Goal: Check status: Check status

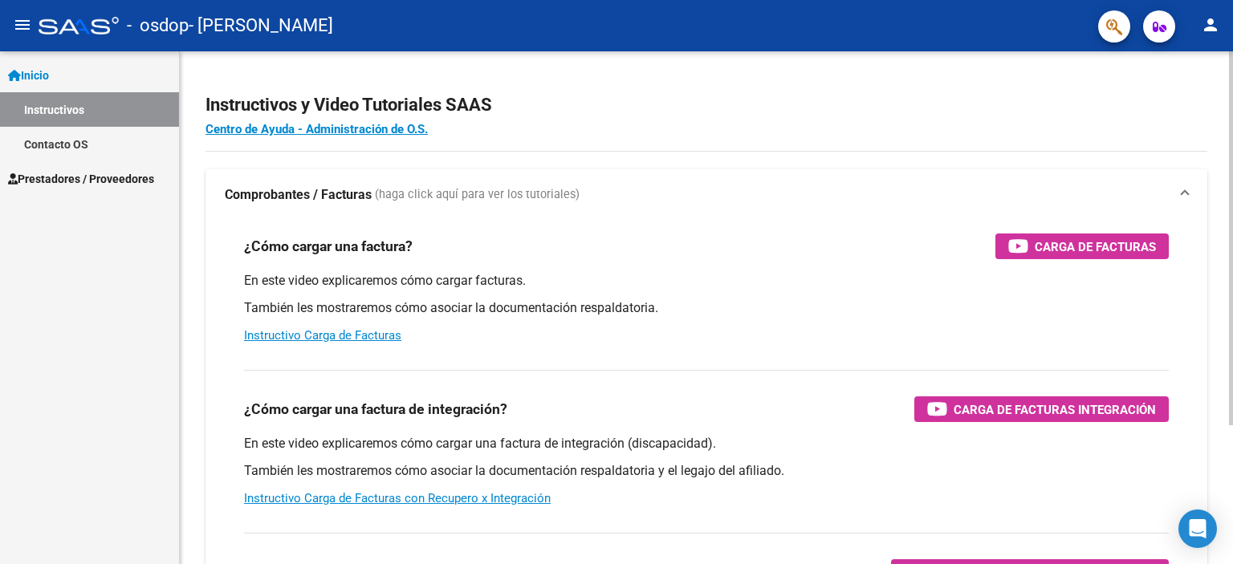
scroll to position [189, 0]
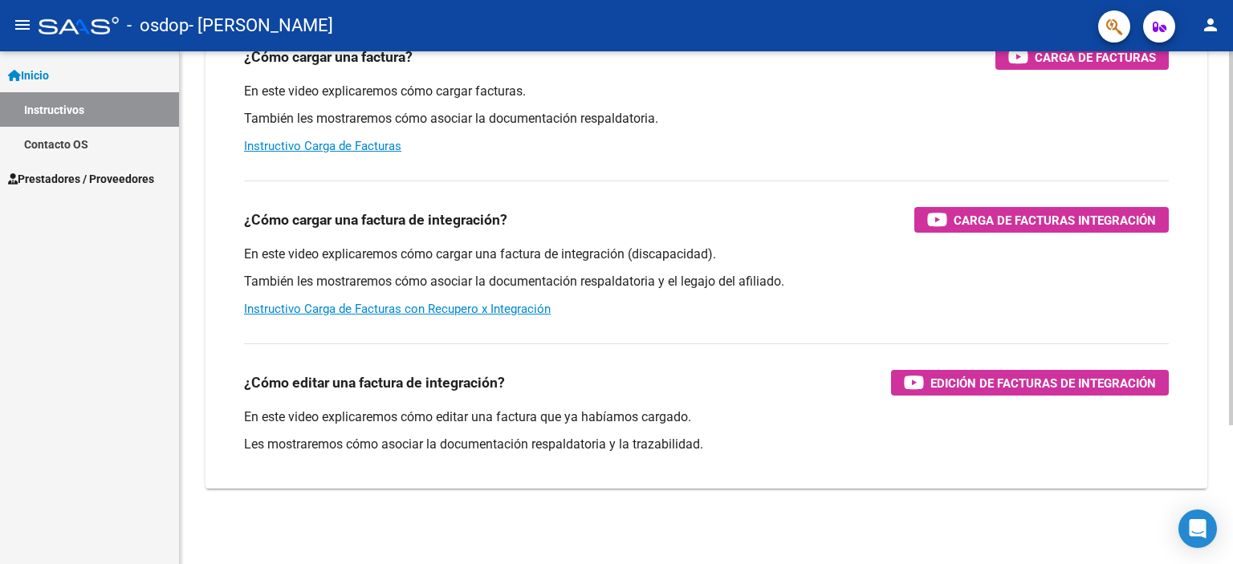
click at [1229, 503] on div at bounding box center [1231, 307] width 4 height 513
click at [1229, 503] on div at bounding box center [1231, 376] width 4 height 374
click at [1232, 533] on div at bounding box center [1231, 376] width 4 height 374
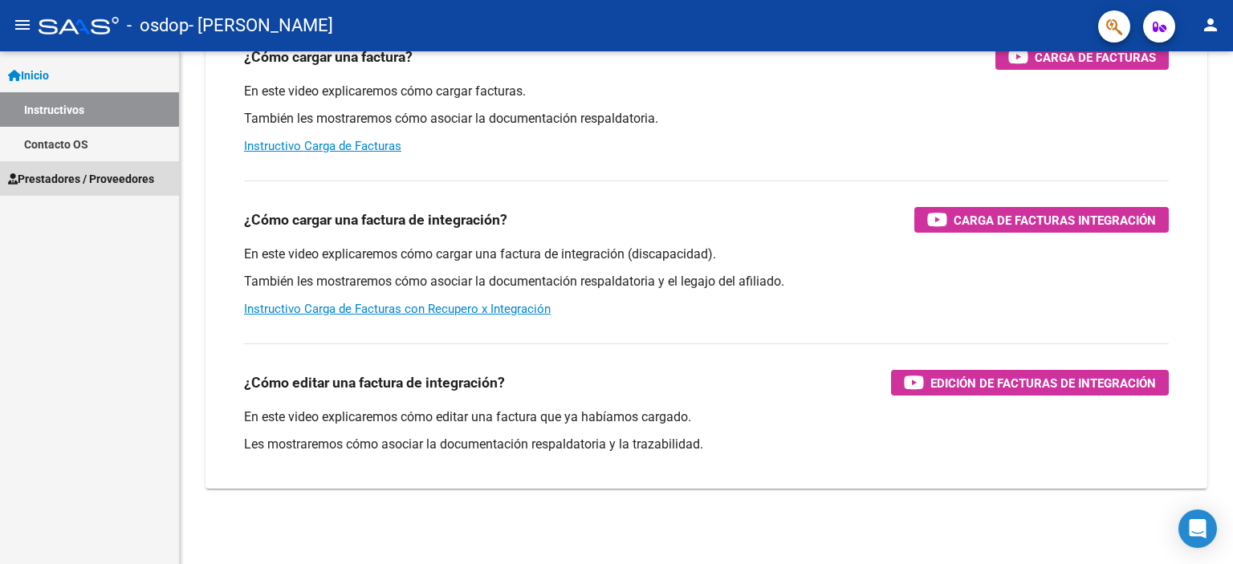
click at [102, 170] on span "Prestadores / Proveedores" at bounding box center [81, 179] width 146 height 18
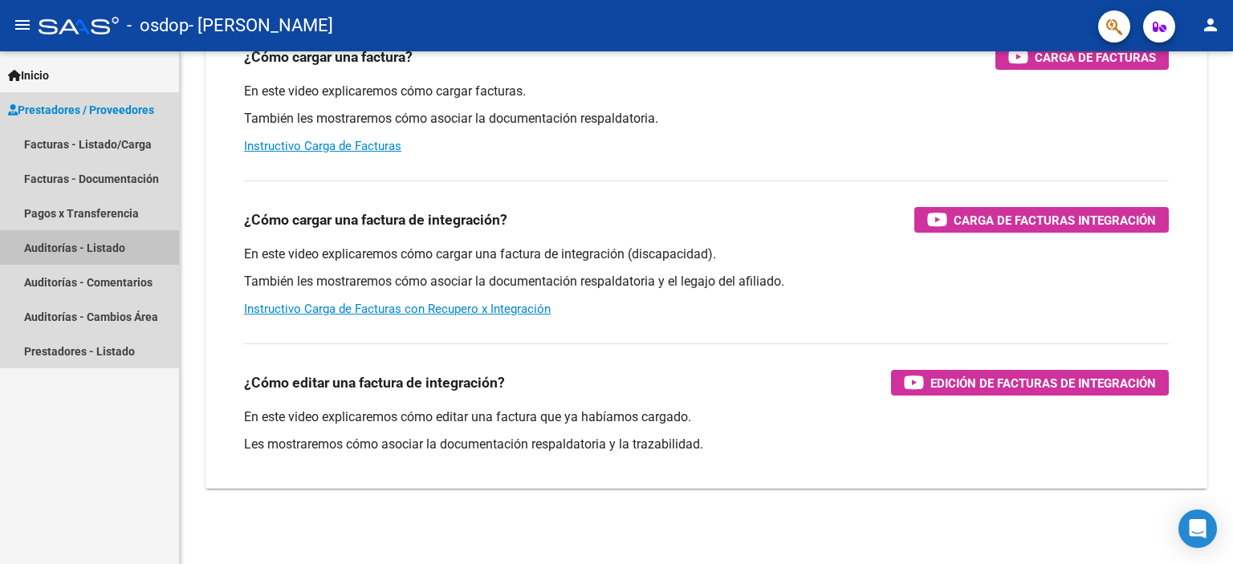
click at [100, 254] on link "Auditorías - Listado" at bounding box center [89, 247] width 179 height 35
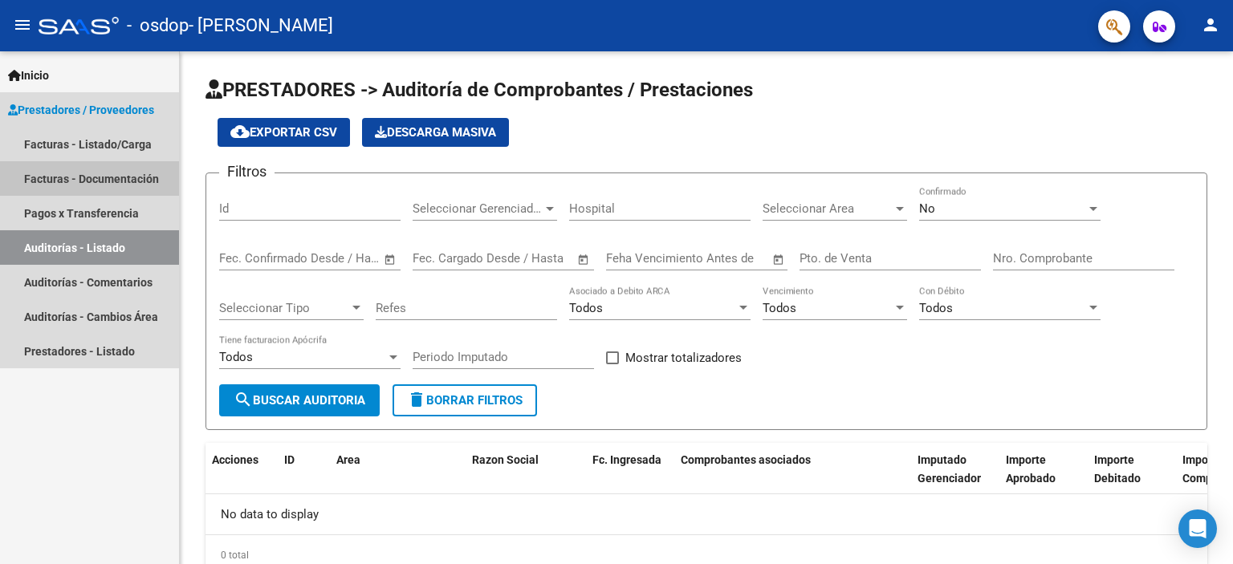
click at [107, 189] on link "Facturas - Documentación" at bounding box center [89, 178] width 179 height 35
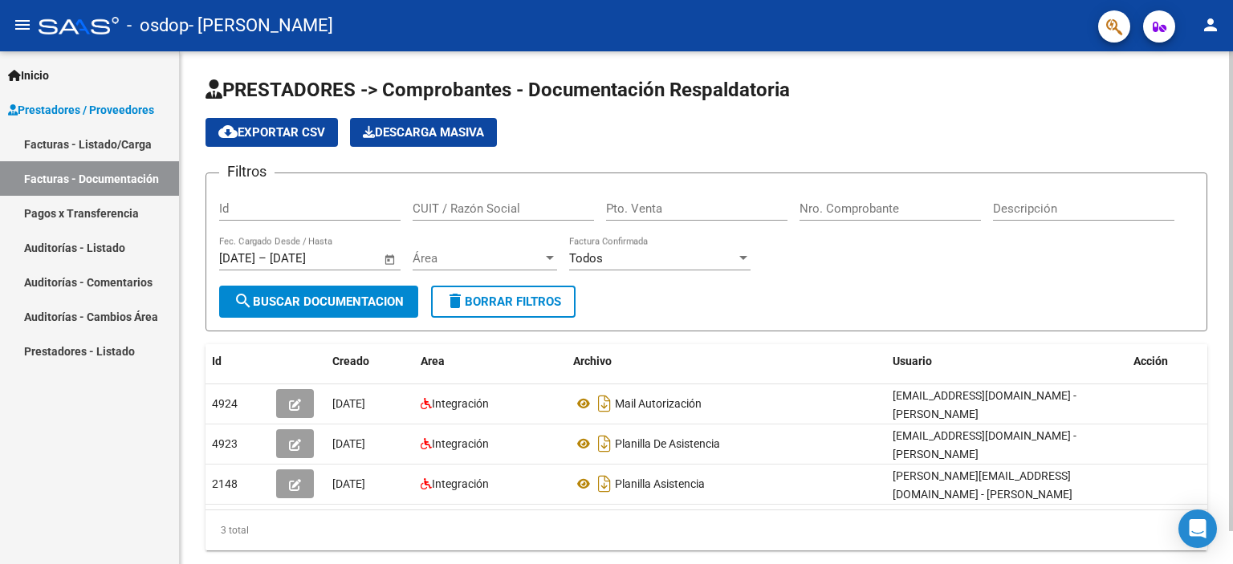
scroll to position [35, 0]
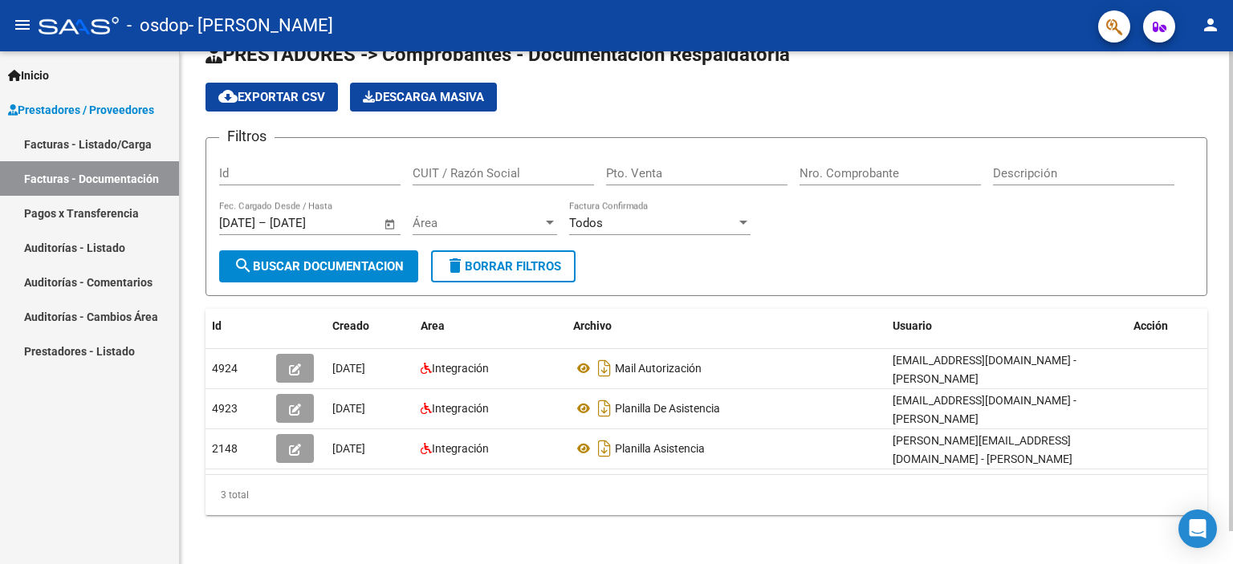
click at [1232, 542] on div at bounding box center [1231, 307] width 4 height 513
click at [112, 220] on link "Pagos x Transferencia" at bounding box center [89, 213] width 179 height 35
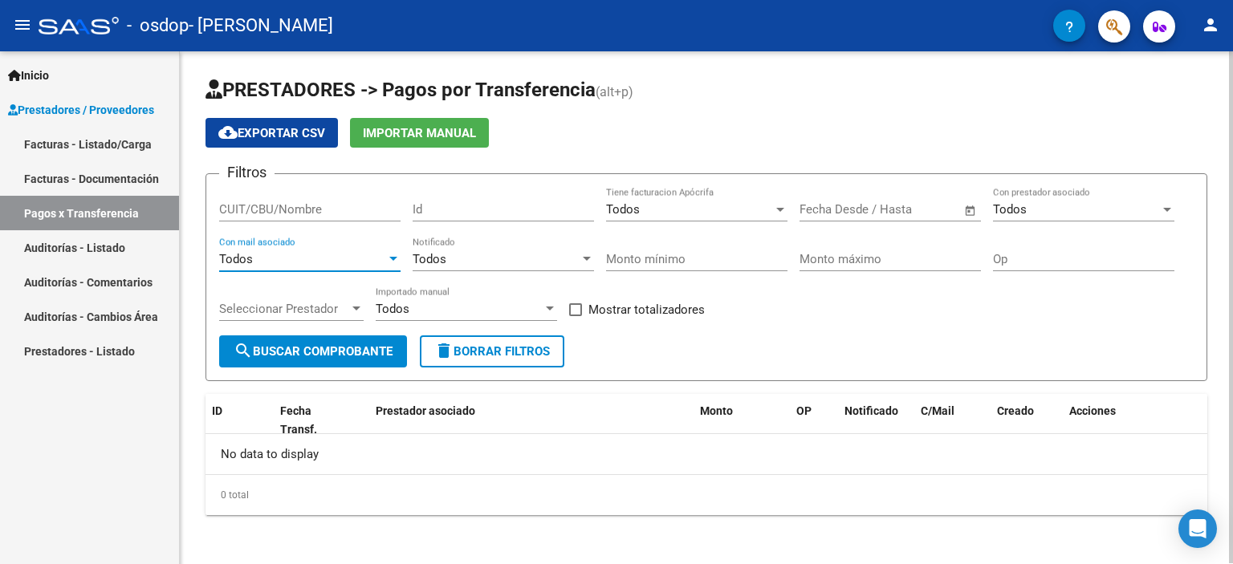
click at [300, 262] on div "Todos" at bounding box center [302, 259] width 167 height 14
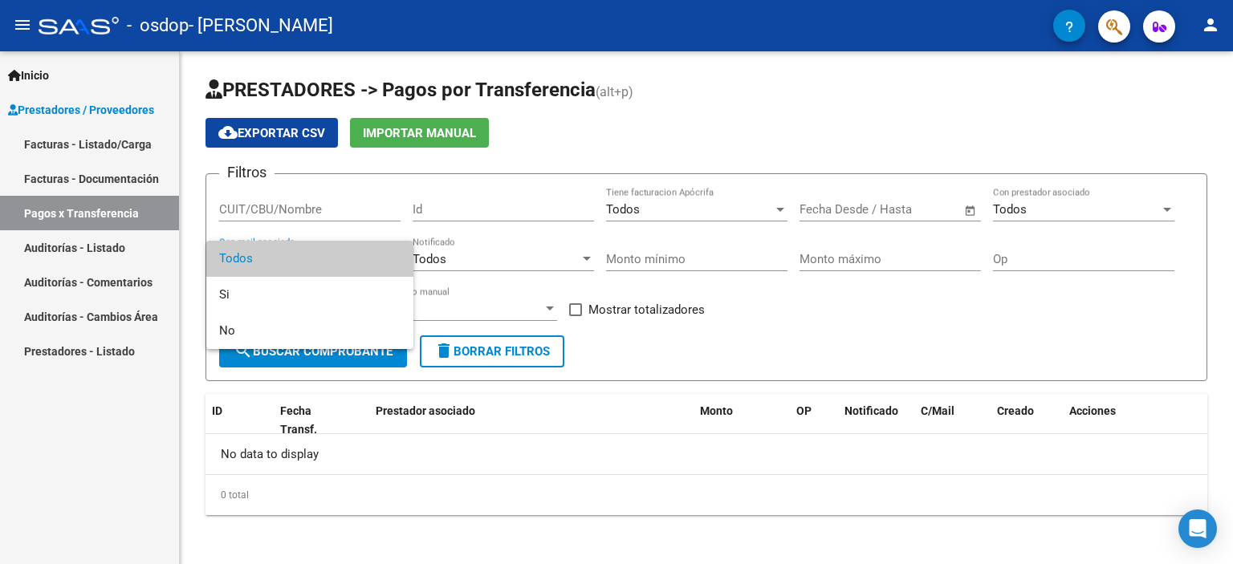
click at [347, 214] on div at bounding box center [616, 282] width 1233 height 564
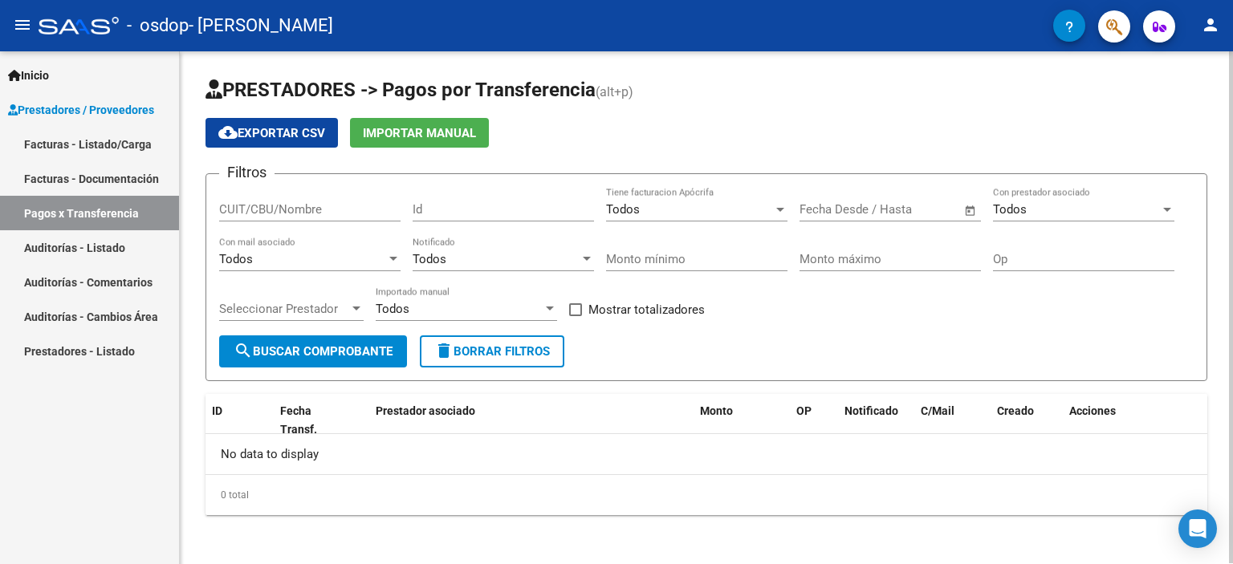
click at [345, 211] on input "CUIT/CBU/Nombre" at bounding box center [309, 209] width 181 height 14
type input "c"
